Goal: Task Accomplishment & Management: Manage account settings

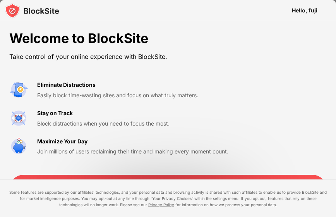
click at [296, 25] on div "Welcome to BlockSite Take control of your online experience with BlockSite. Eli…" at bounding box center [168, 165] width 336 height 288
click at [301, 38] on div "Welcome to BlockSite Take control of your online experience with BlockSite. Eli…" at bounding box center [168, 165] width 336 height 288
